Goal: Navigation & Orientation: Find specific page/section

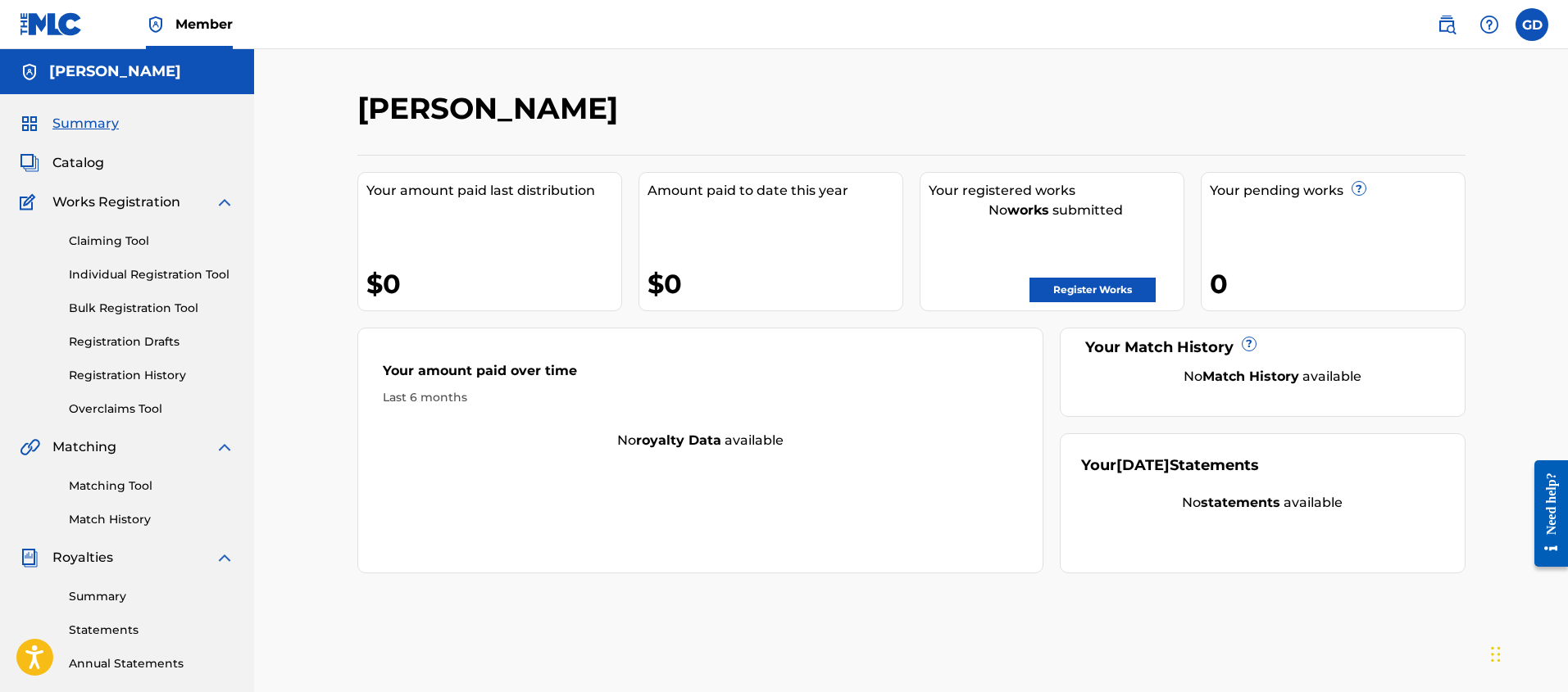
click at [85, 122] on span "Summary" at bounding box center [86, 123] width 66 height 19
click at [86, 125] on span "Summary" at bounding box center [86, 123] width 66 height 19
click at [88, 163] on span "Catalog" at bounding box center [78, 163] width 52 height 19
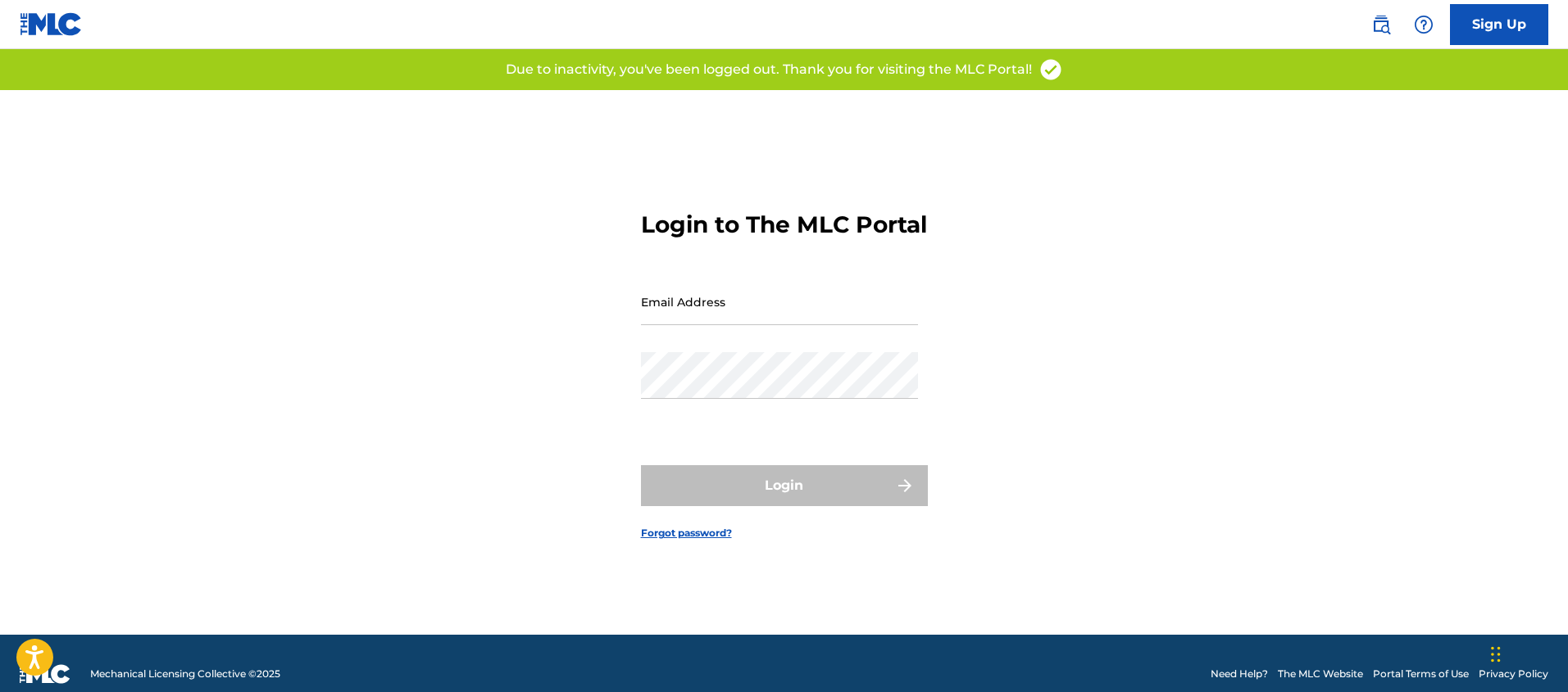
click at [693, 317] on input "Email Address" at bounding box center [779, 302] width 277 height 47
type input "[EMAIL_ADDRESS][DOMAIN_NAME]"
click at [726, 413] on div "Password" at bounding box center [779, 389] width 277 height 74
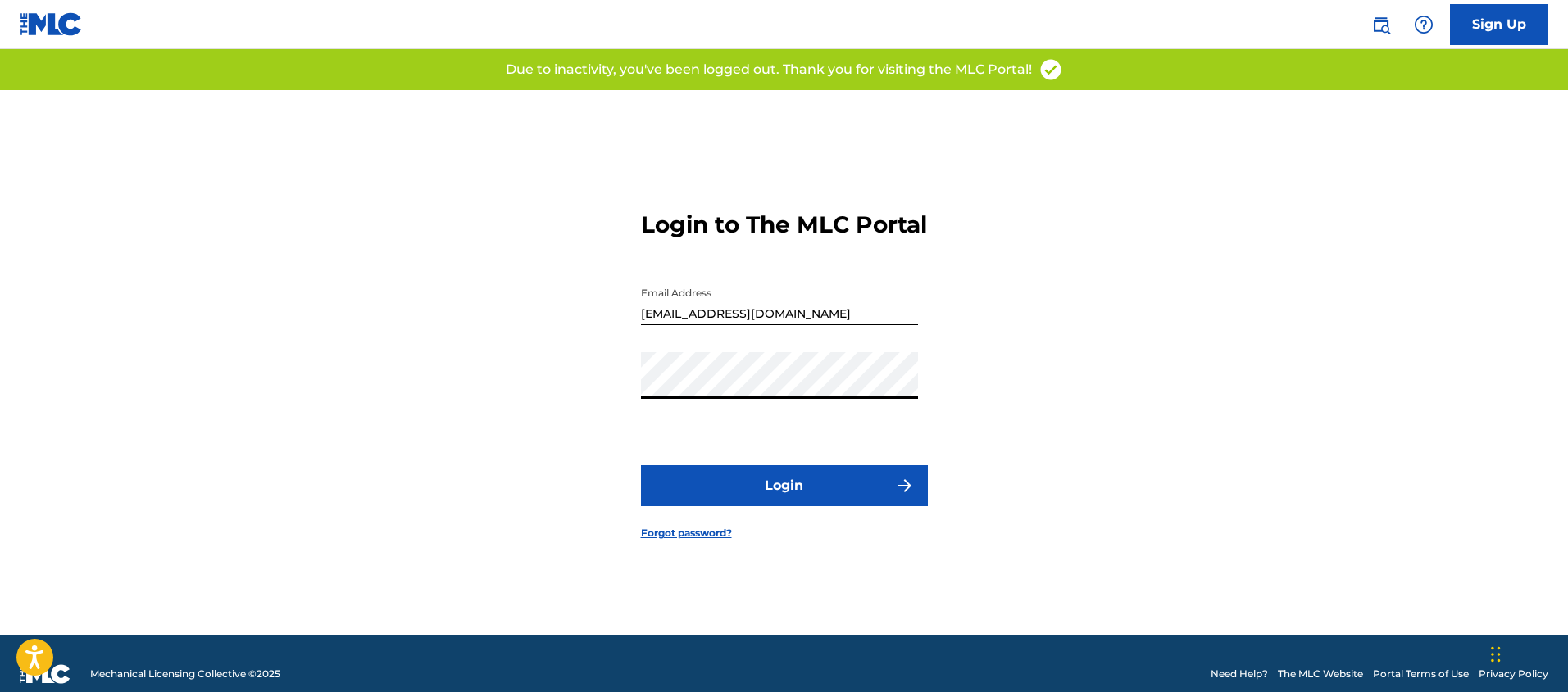
click at [781, 485] on button "Login" at bounding box center [784, 485] width 287 height 41
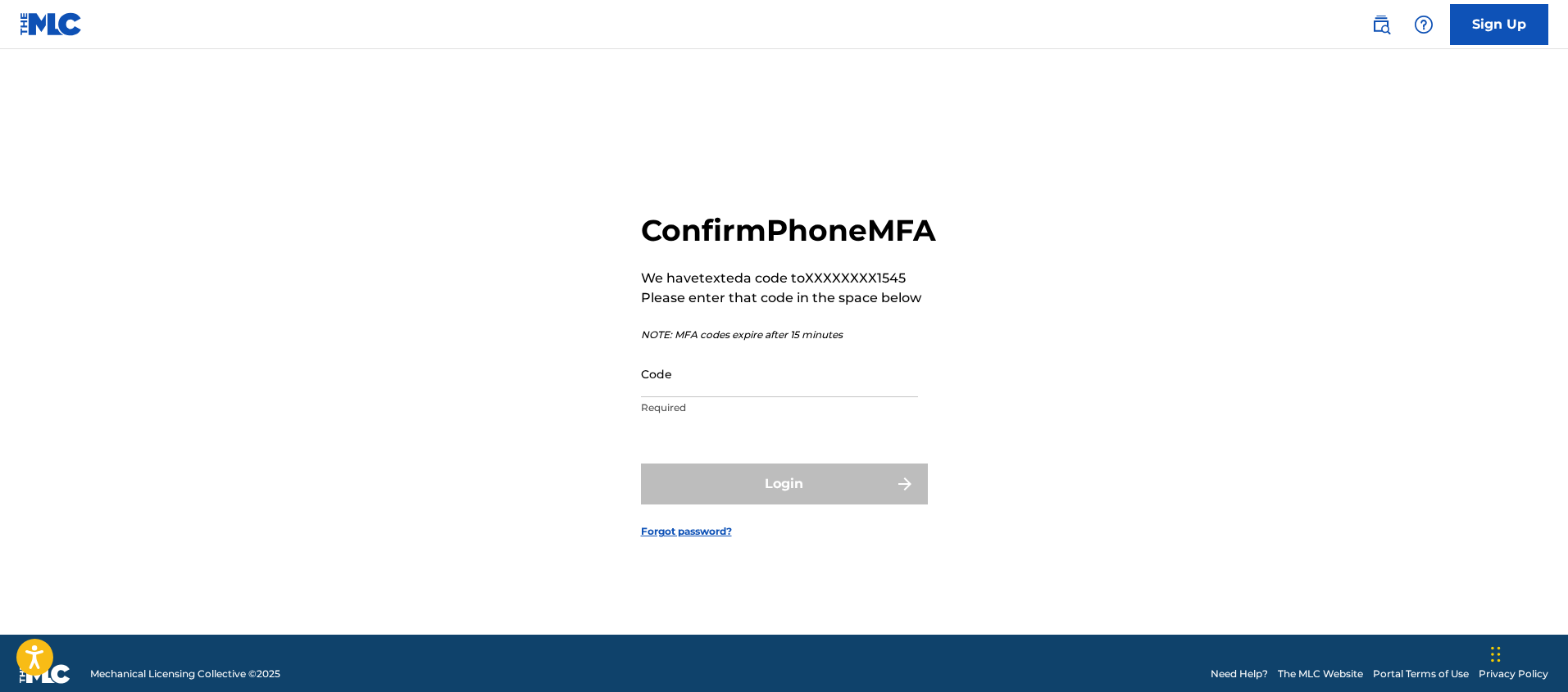
click at [708, 416] on div "Code Required" at bounding box center [779, 387] width 277 height 74
click at [706, 397] on input "Code" at bounding box center [779, 374] width 277 height 47
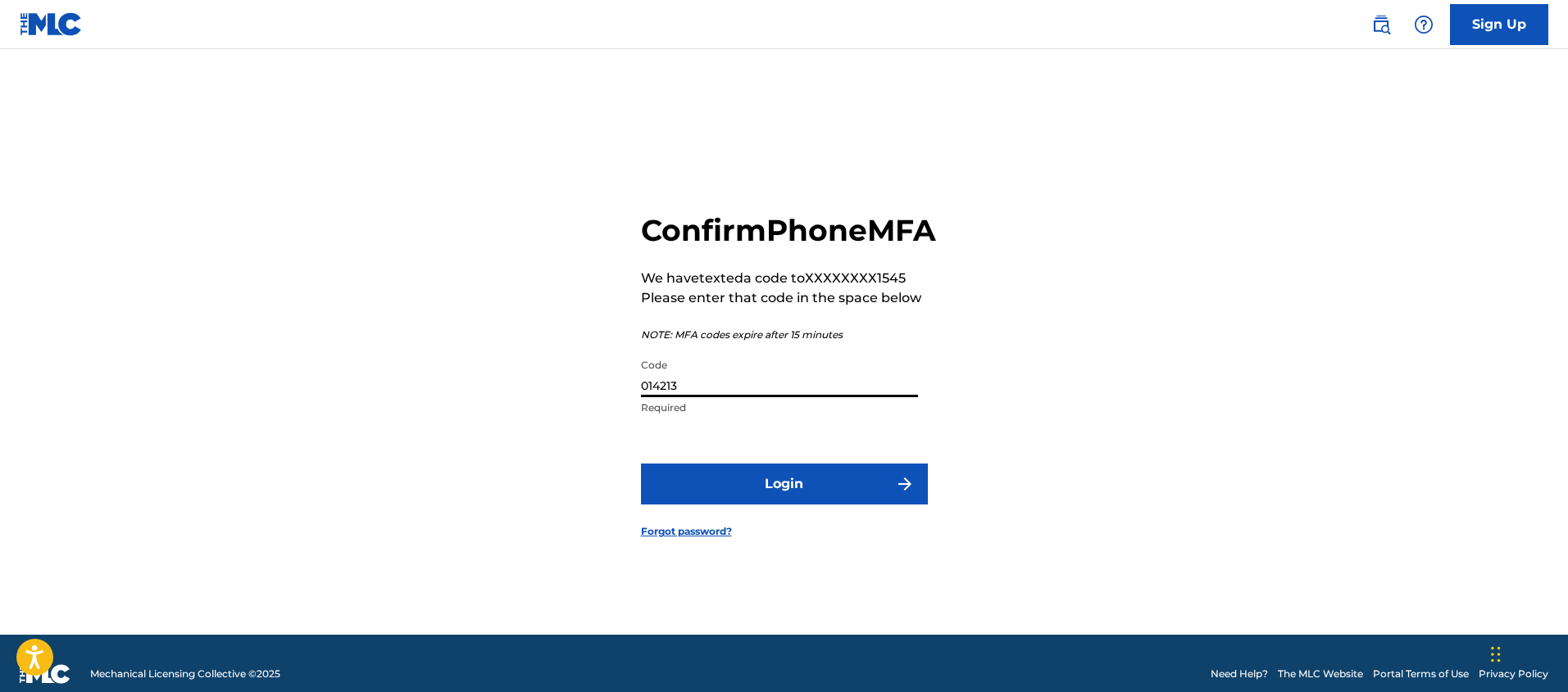
type input "014213"
click at [641, 464] on button "Login" at bounding box center [784, 484] width 287 height 41
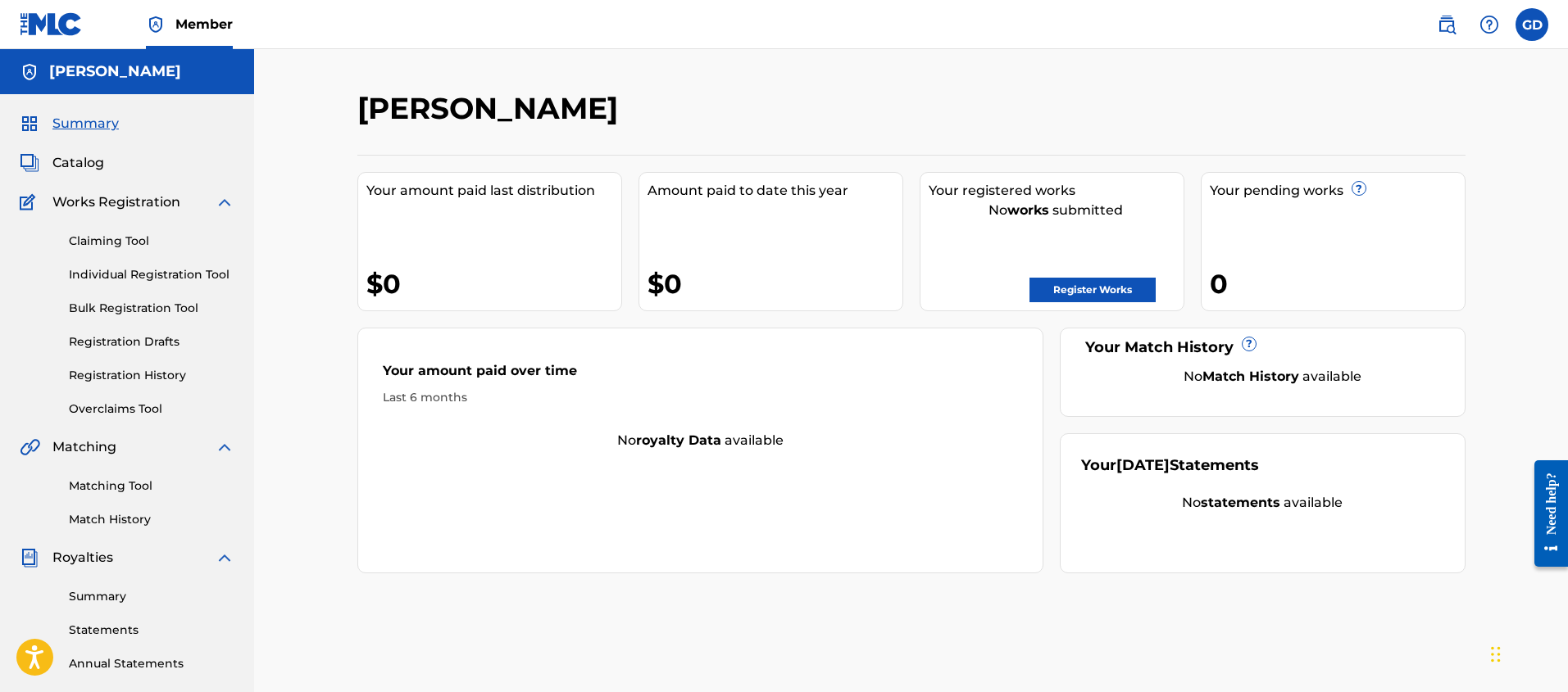
click at [97, 200] on span "Works Registration" at bounding box center [116, 202] width 128 height 19
click at [87, 170] on span "Catalog" at bounding box center [78, 163] width 52 height 19
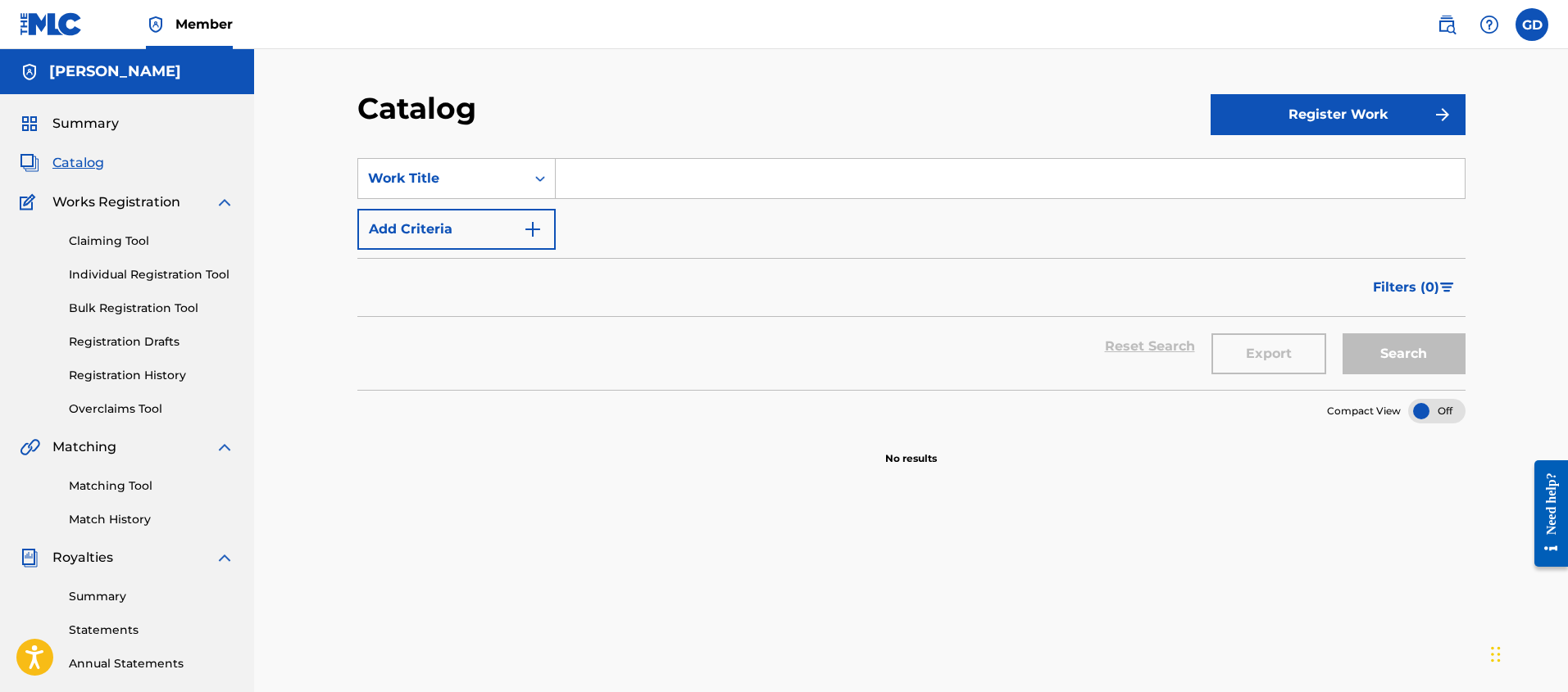
click at [67, 119] on span "Summary" at bounding box center [86, 123] width 66 height 19
